Goal: Information Seeking & Learning: Learn about a topic

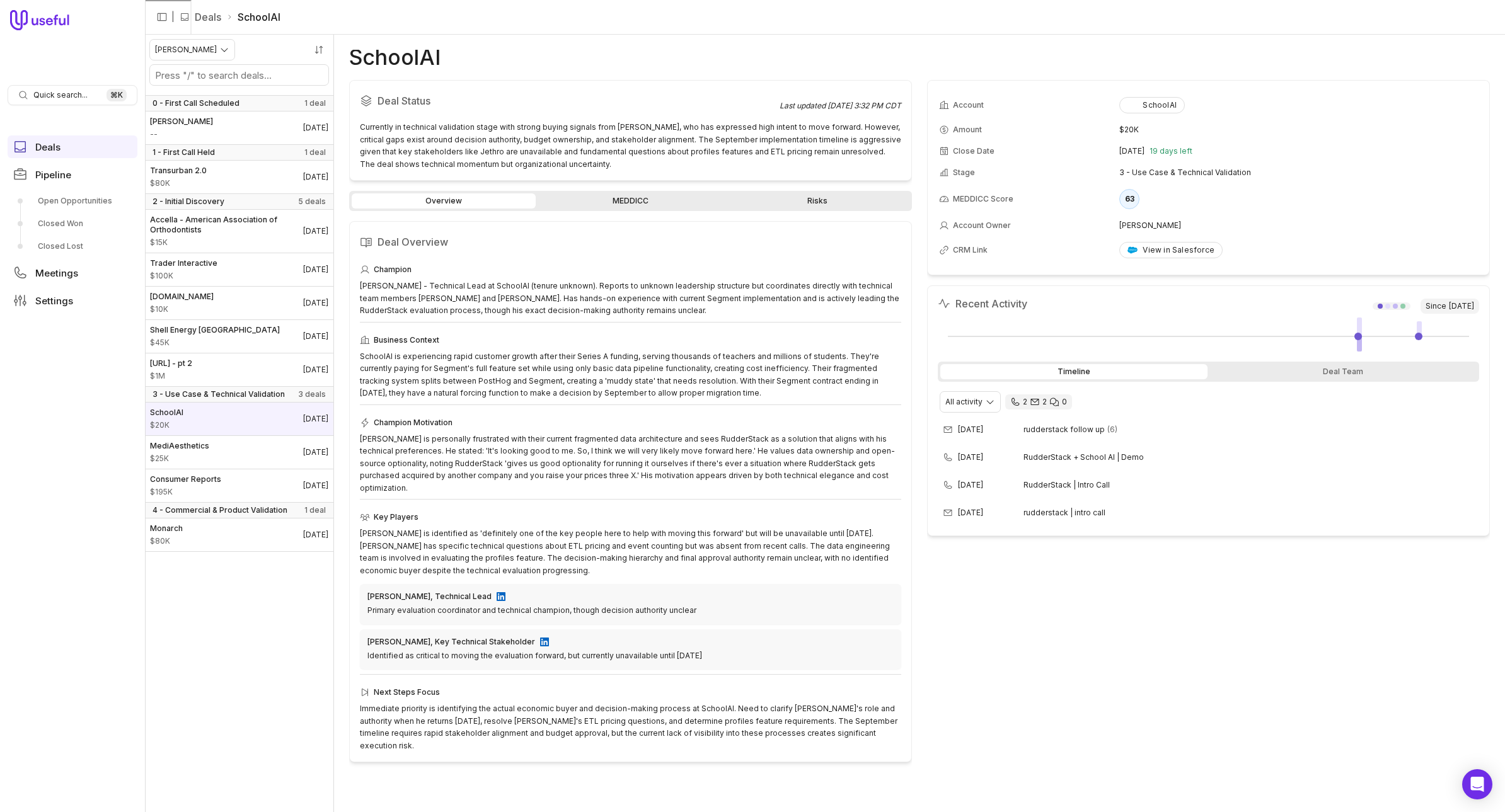
click at [653, 192] on div "Overview MEDDICC Risks" at bounding box center [630, 201] width 563 height 20
click at [652, 200] on link "MEDDICC" at bounding box center [630, 201] width 184 height 15
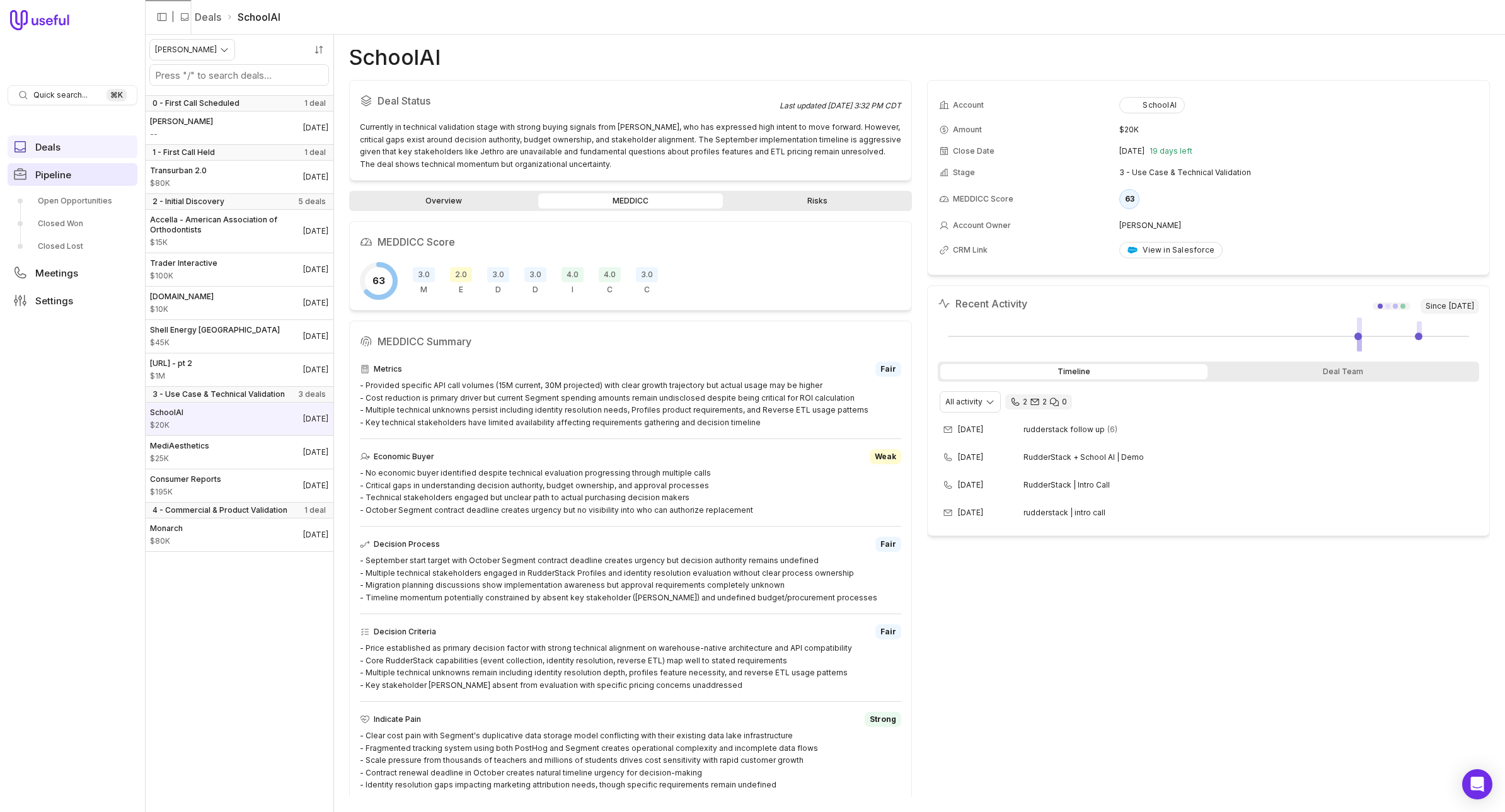
click at [85, 176] on link "Pipeline" at bounding box center [73, 175] width 130 height 23
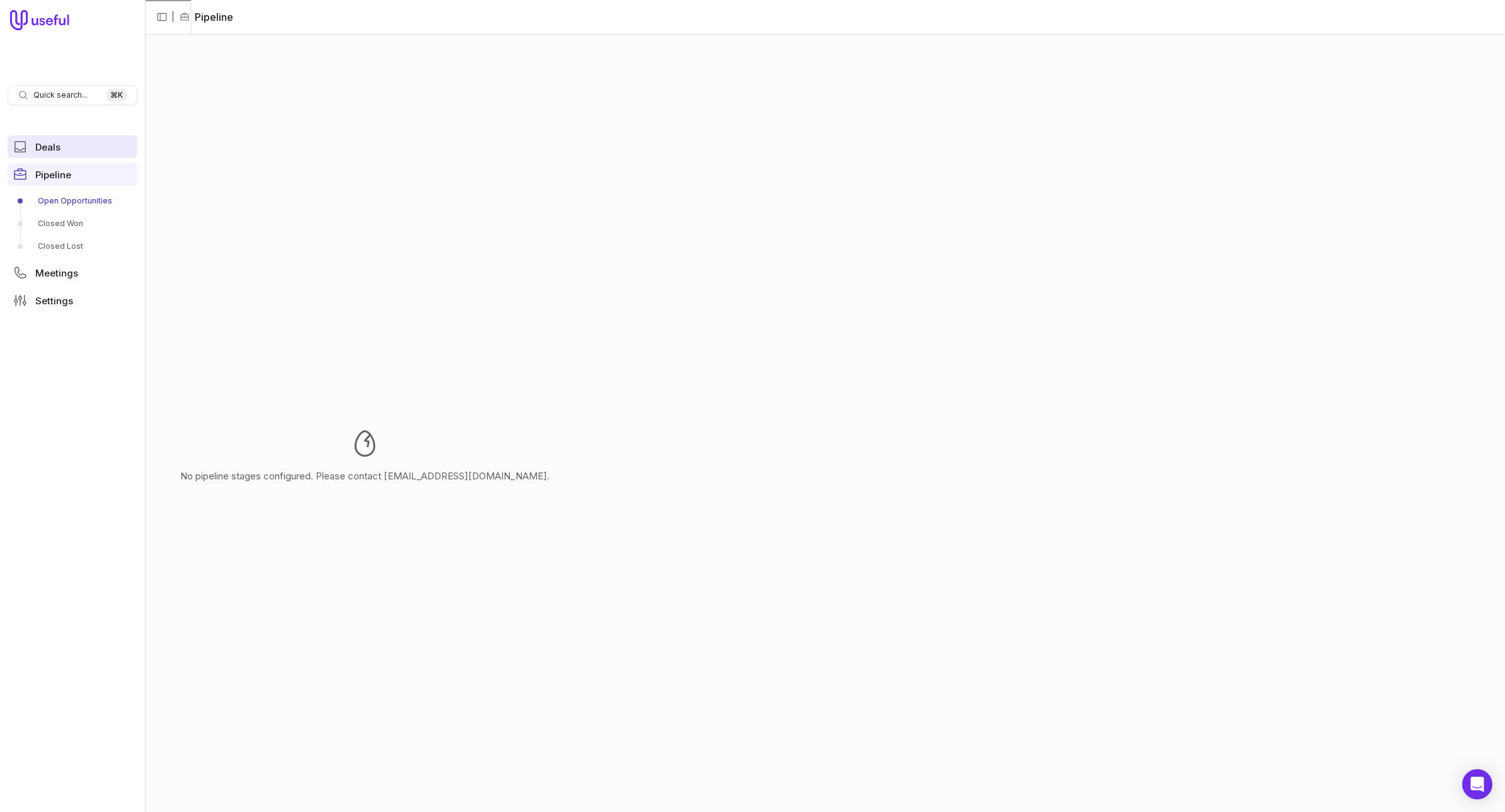
click at [65, 145] on link "Deals" at bounding box center [73, 146] width 130 height 23
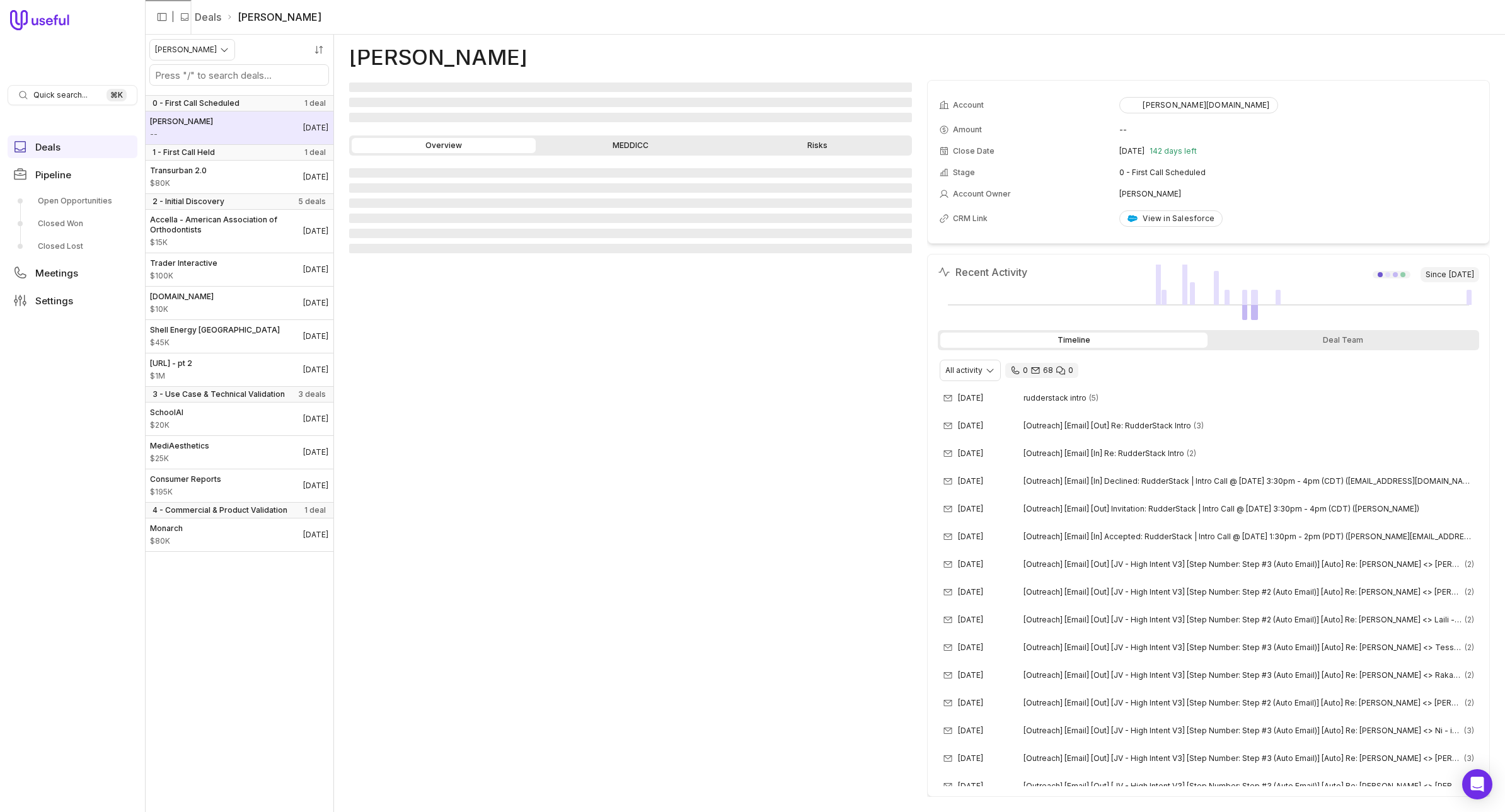
click at [261, 132] on link "[PERSON_NAME] -- [DATE]" at bounding box center [239, 128] width 188 height 33
click at [263, 181] on link "Transurban 2.0 $80K [DATE]" at bounding box center [239, 177] width 188 height 33
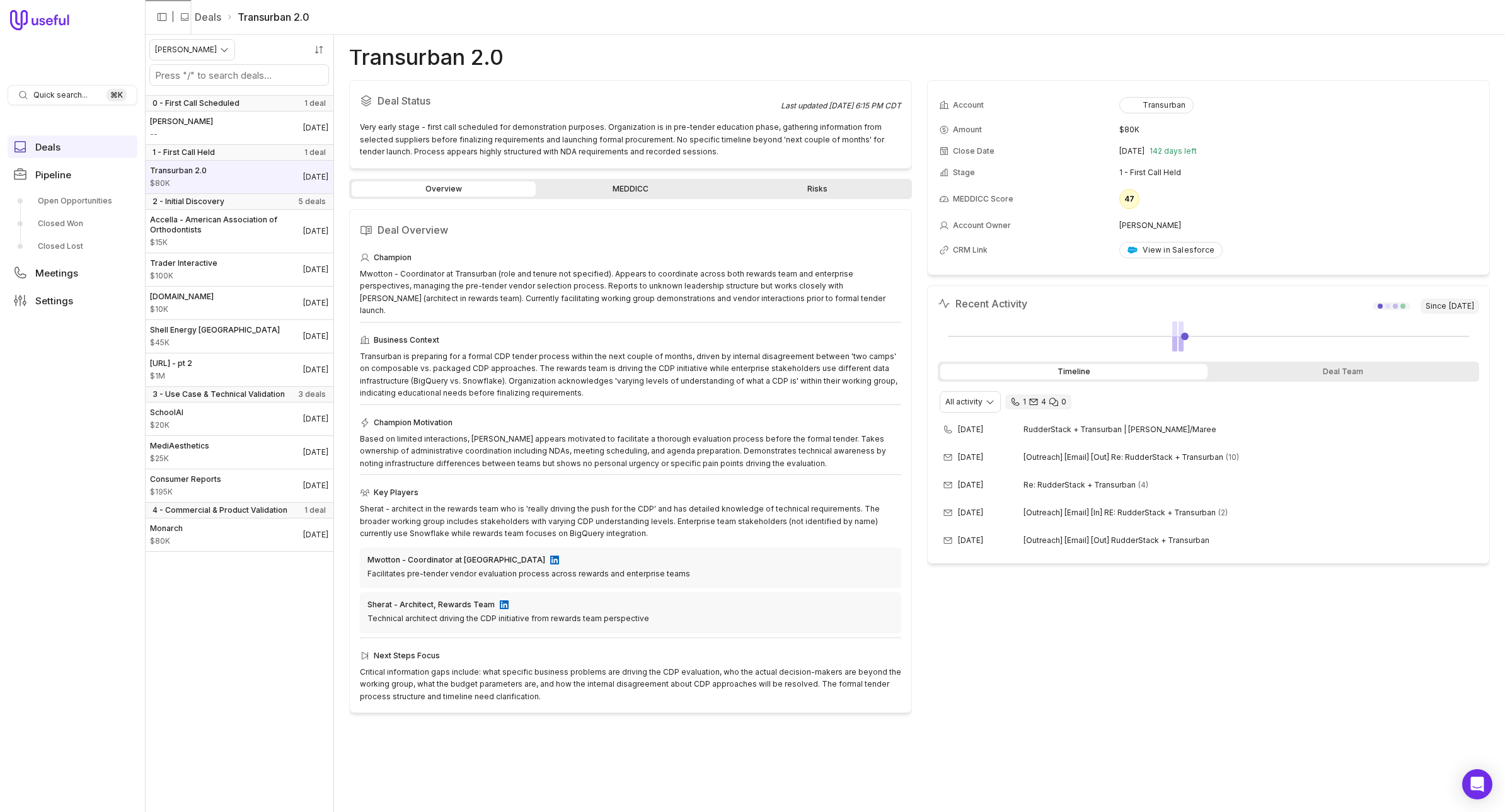
click at [594, 183] on link "MEDDICC" at bounding box center [630, 188] width 184 height 15
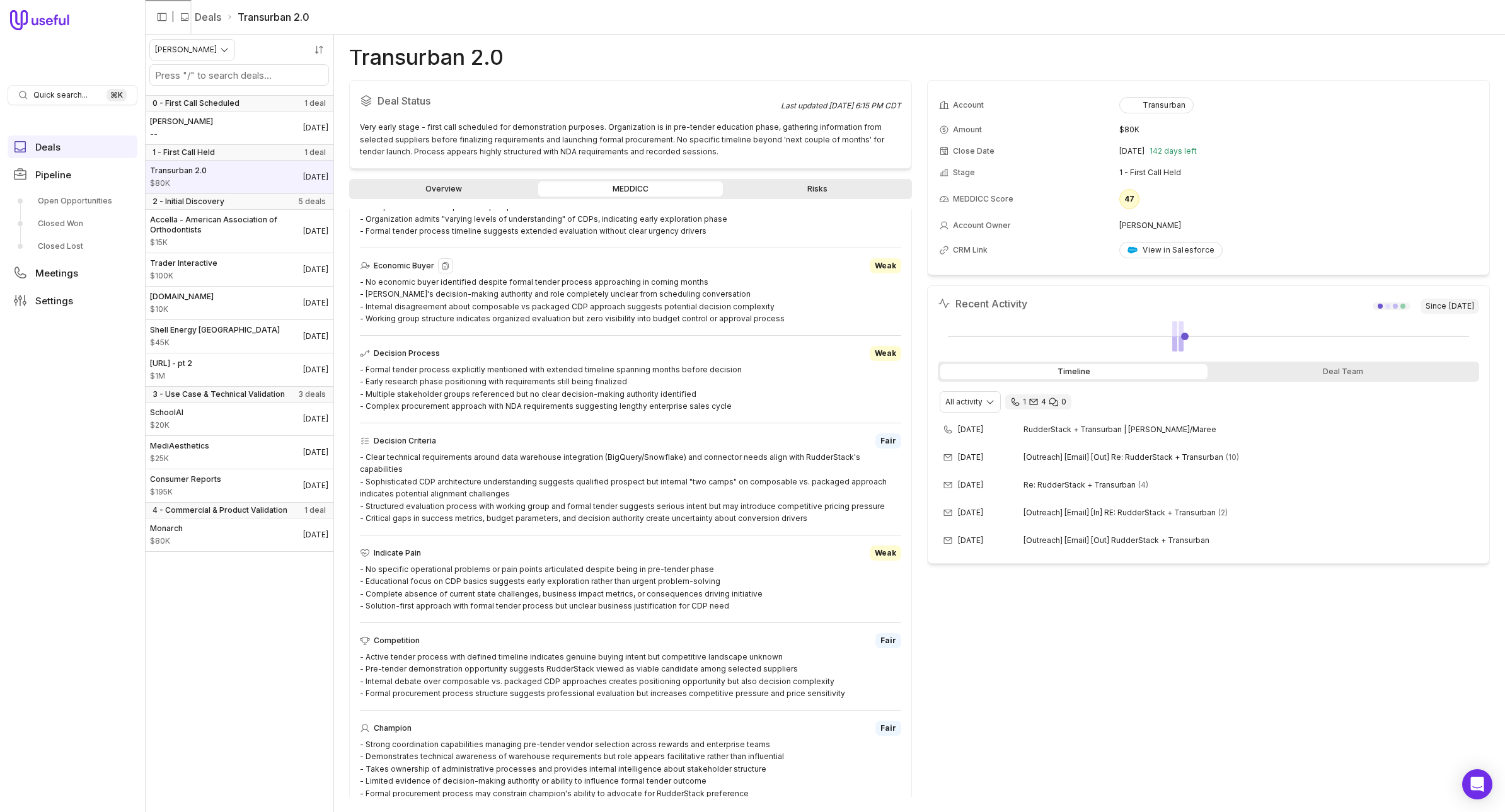
scroll to position [180, 0]
click at [227, 238] on span "$15K" at bounding box center [226, 242] width 153 height 10
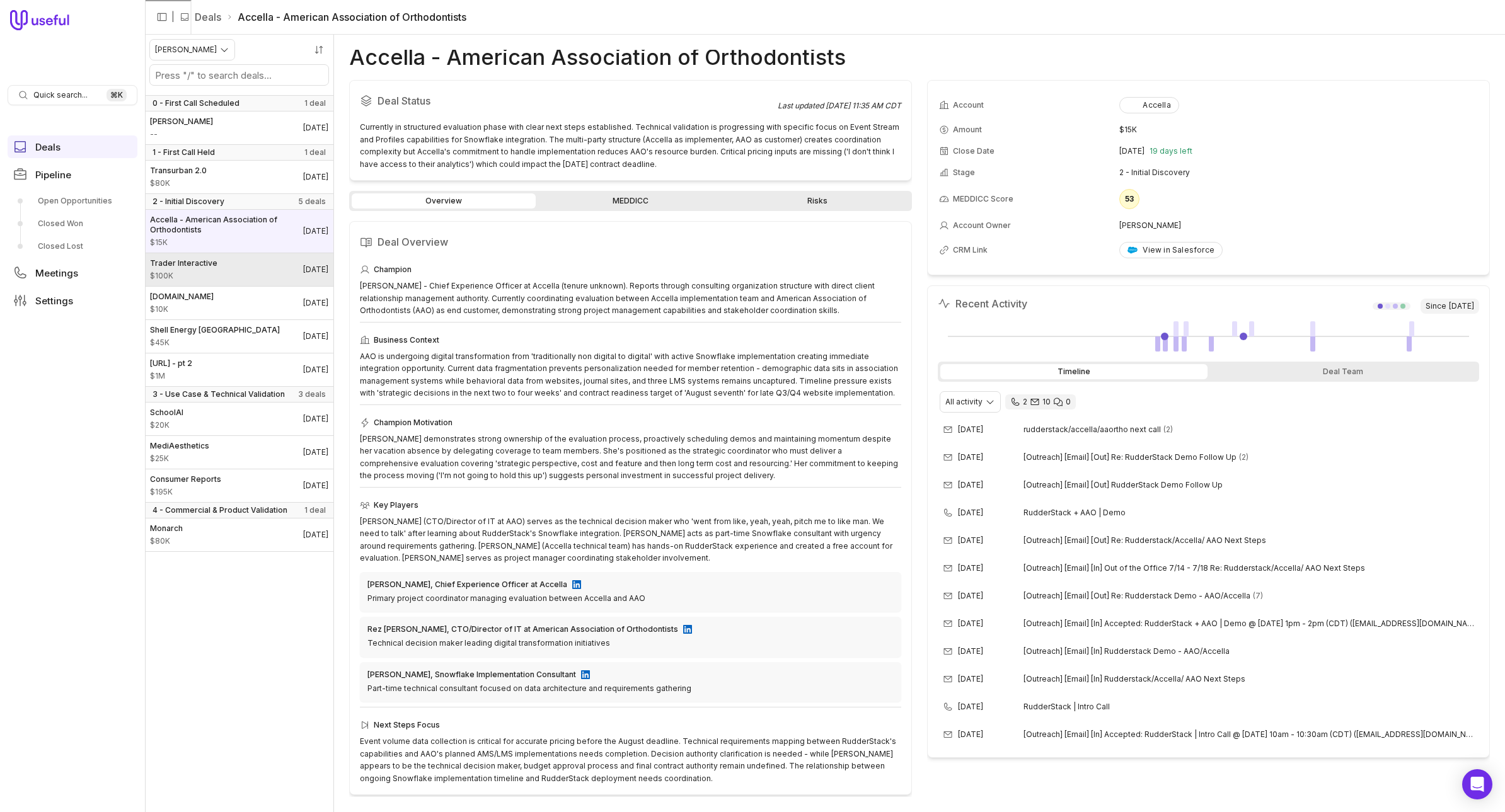
click at [261, 268] on link "Trader Interactive $100K [DATE]" at bounding box center [239, 270] width 188 height 33
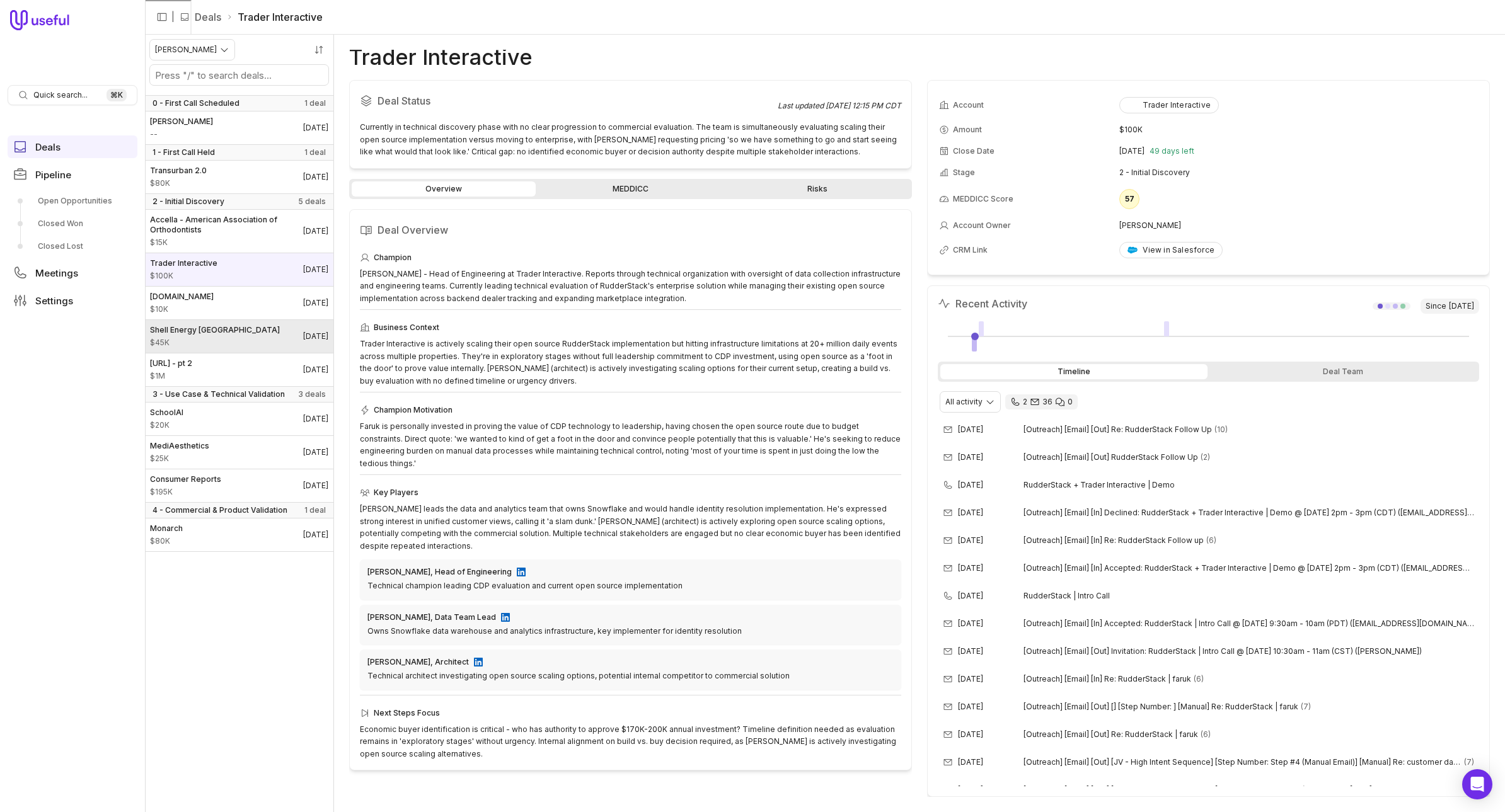
click at [244, 339] on link "Shell Energy Australia $45K [DATE]" at bounding box center [239, 337] width 188 height 33
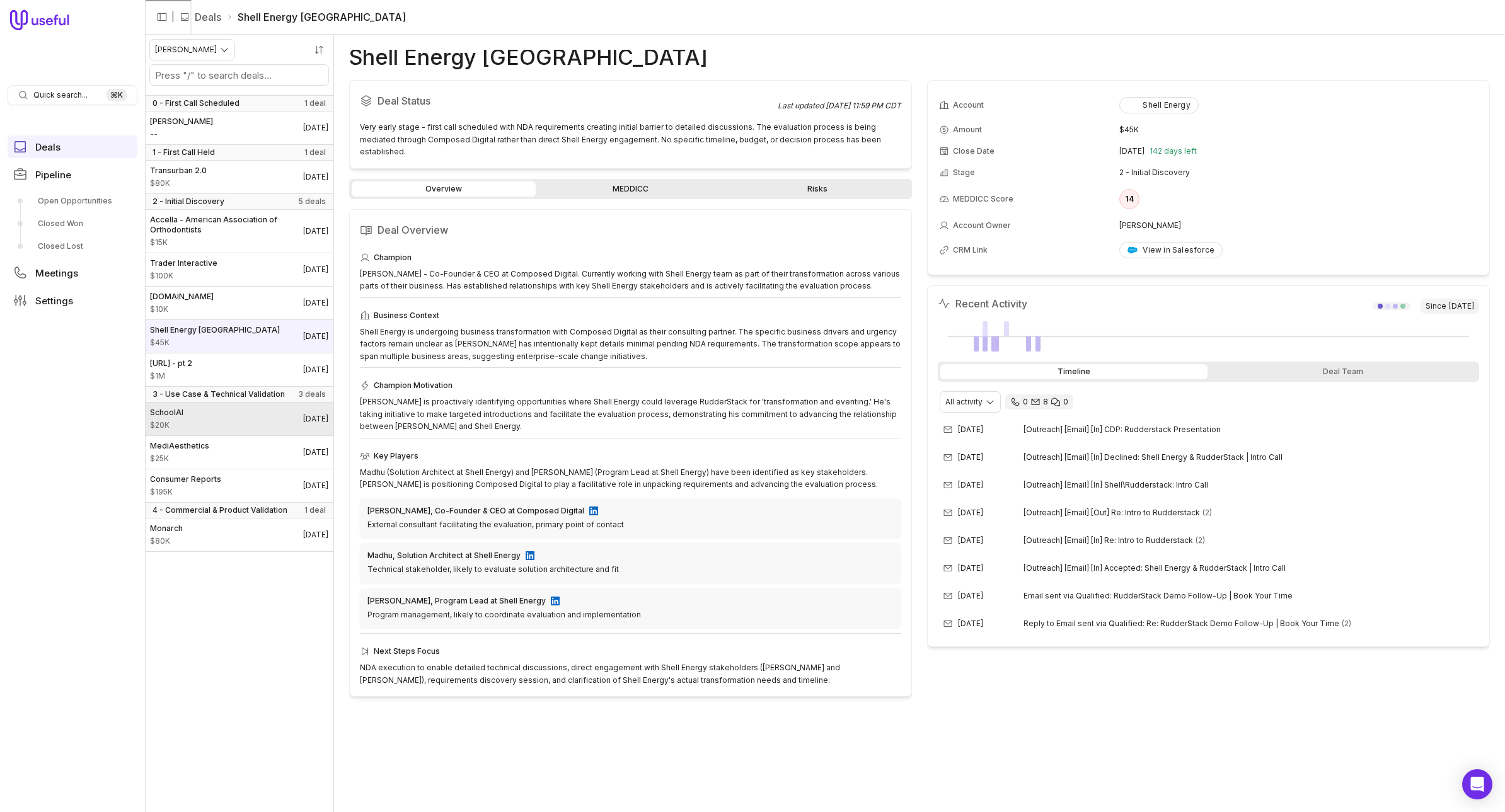
click at [213, 428] on link "SchoolAI $20K [DATE]" at bounding box center [239, 419] width 188 height 33
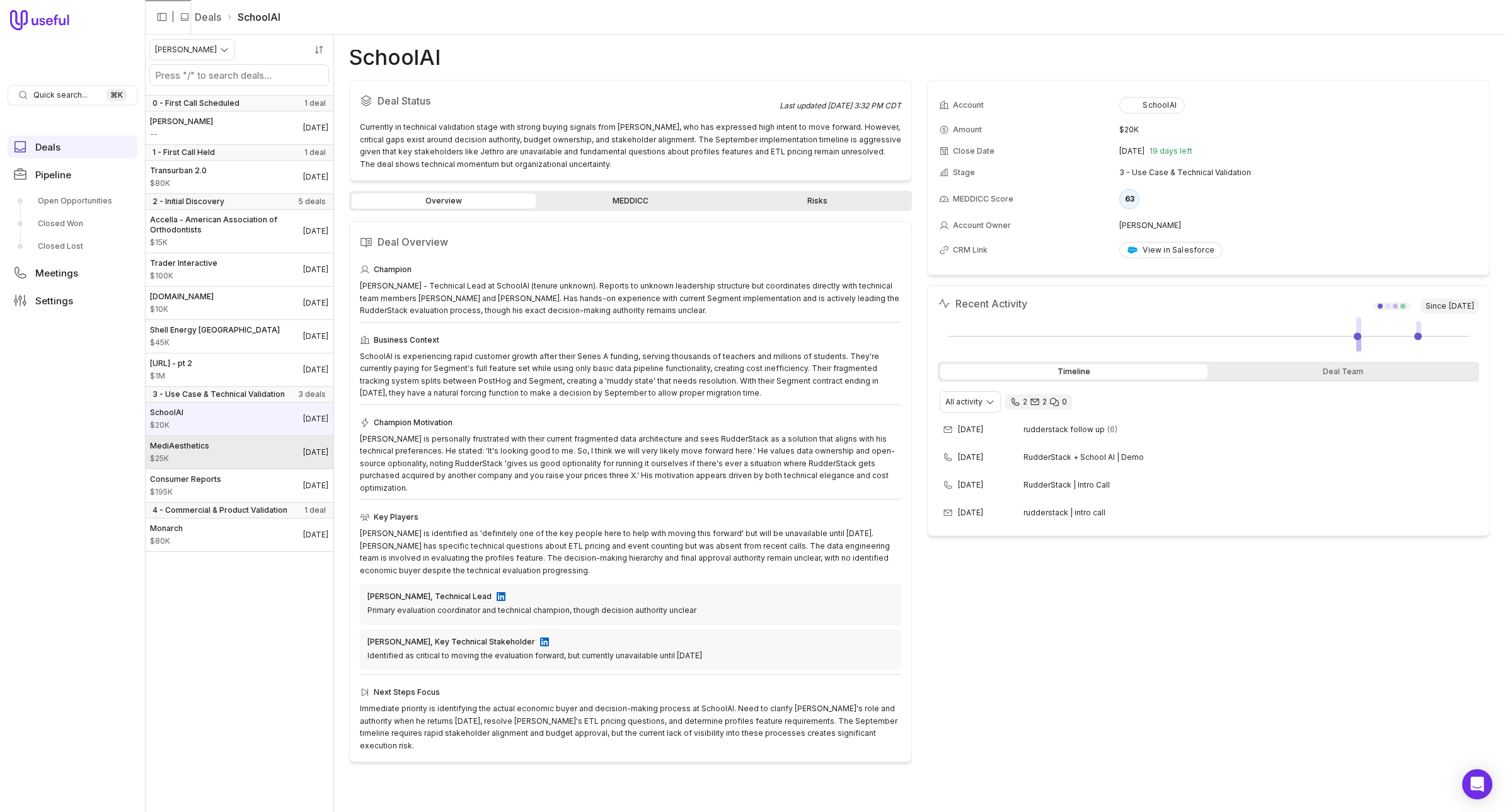
click at [212, 456] on link "MediAesthetics $25K [DATE]" at bounding box center [239, 452] width 188 height 33
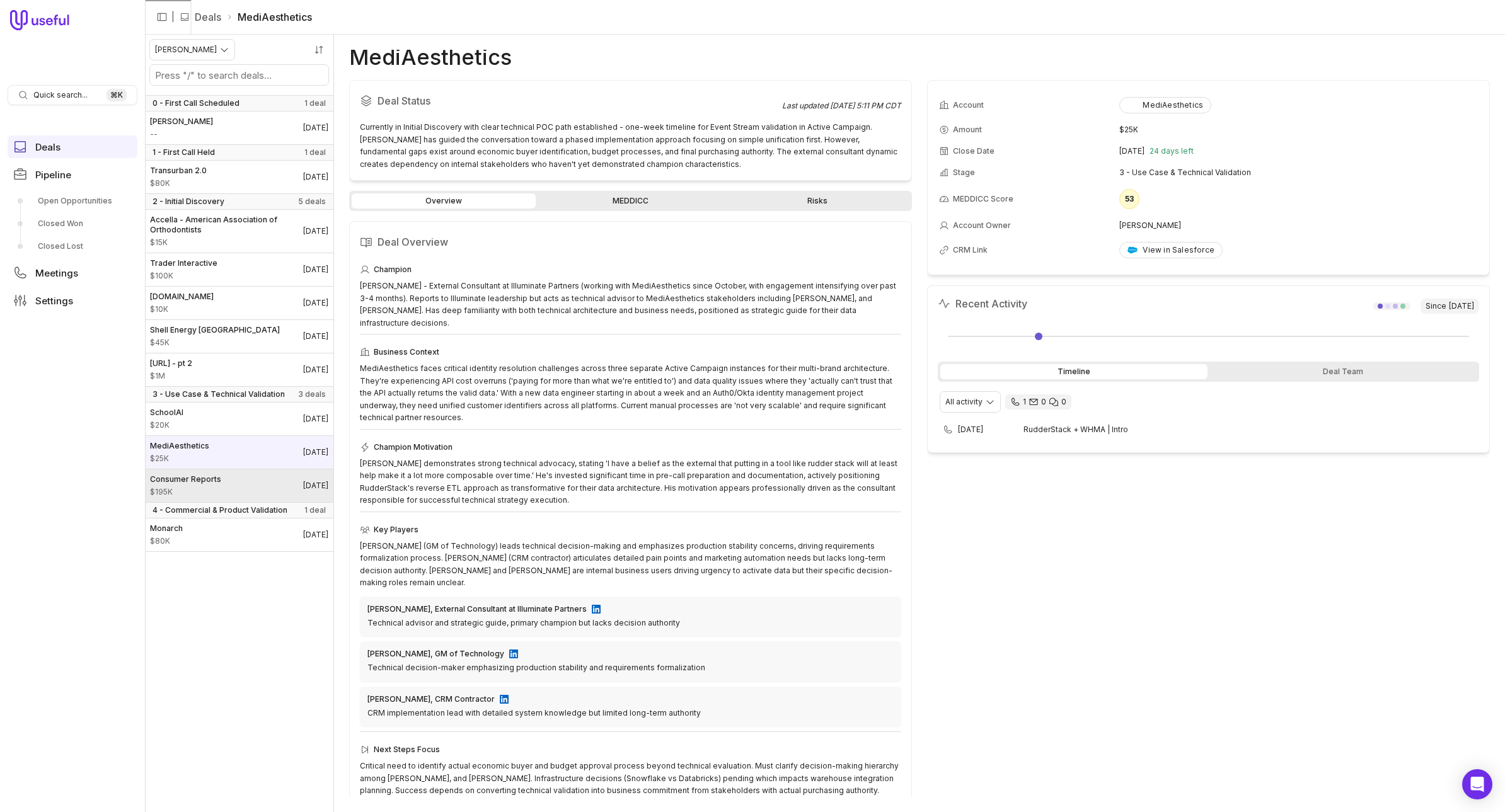
click at [244, 494] on link "Consumer Reports $195K [DATE]" at bounding box center [239, 486] width 188 height 33
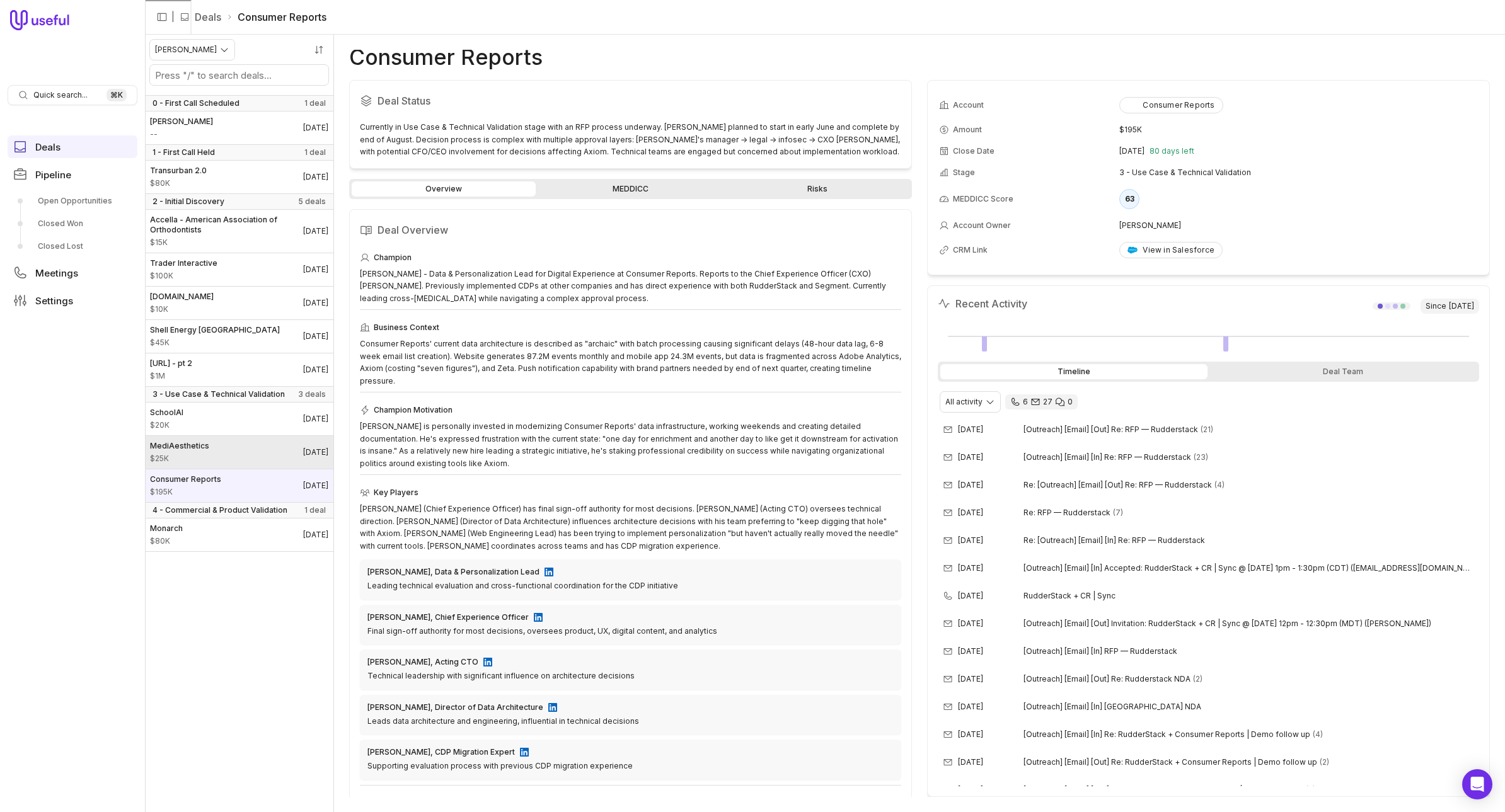
click at [210, 461] on link "MediAesthetics $25K [DATE]" at bounding box center [239, 452] width 188 height 33
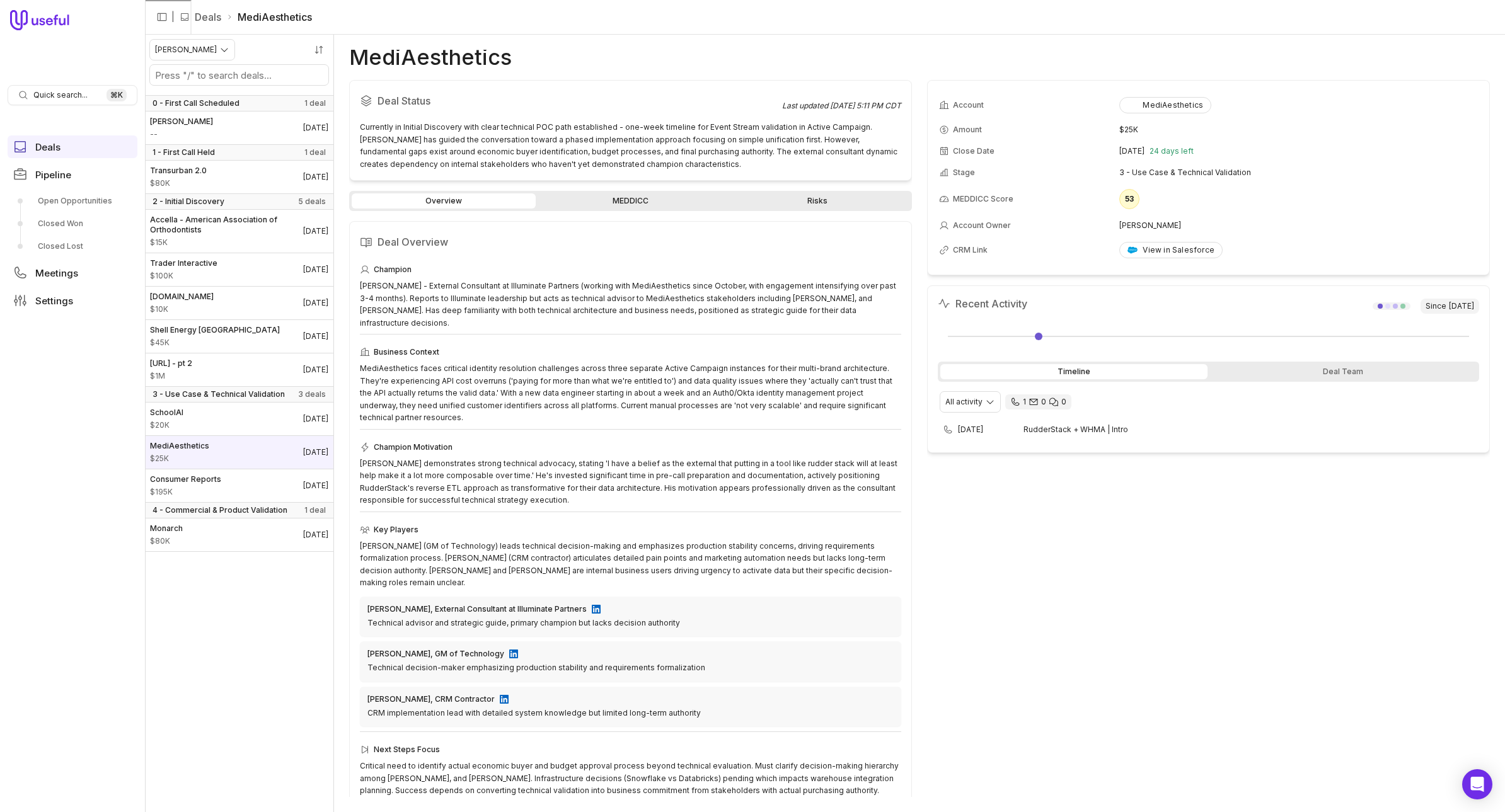
click at [587, 207] on link "MEDDICC" at bounding box center [630, 201] width 184 height 15
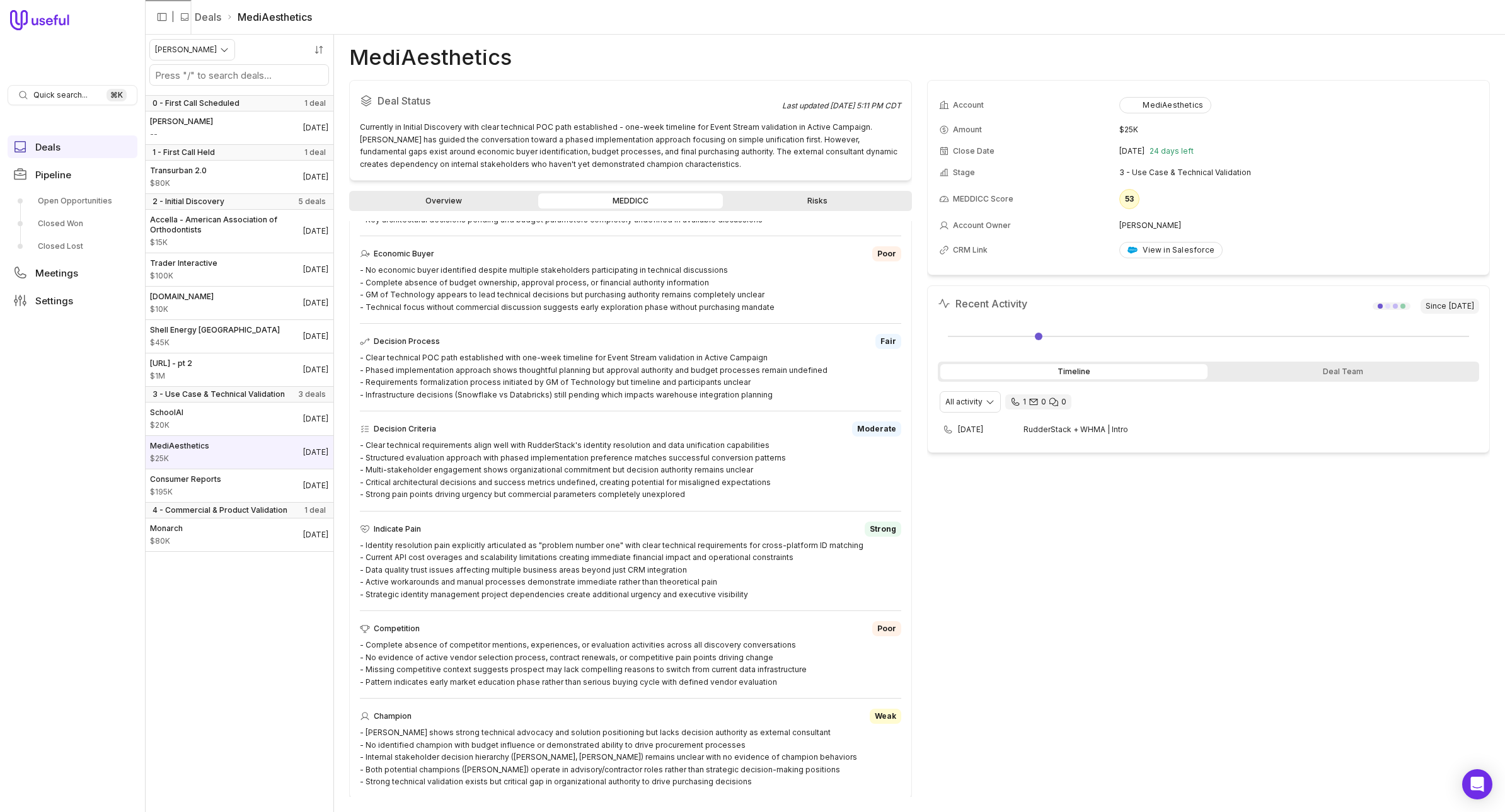
scroll to position [204, 0]
click at [48, 150] on span "Deals" at bounding box center [48, 147] width 25 height 9
